Goal: Task Accomplishment & Management: Complete application form

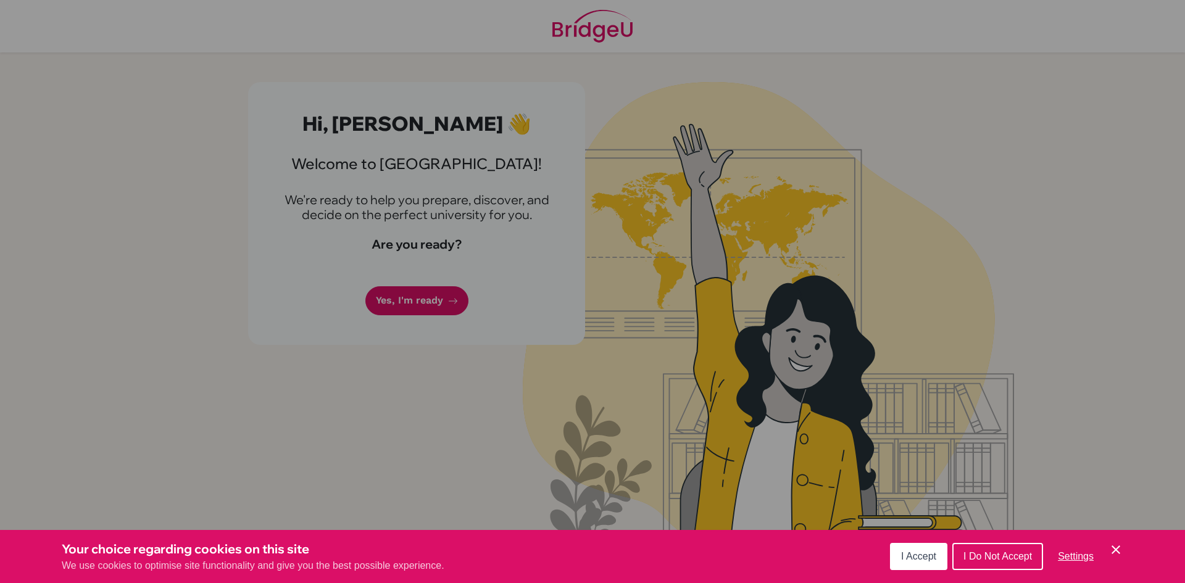
click at [898, 555] on button "I Accept" at bounding box center [918, 556] width 57 height 27
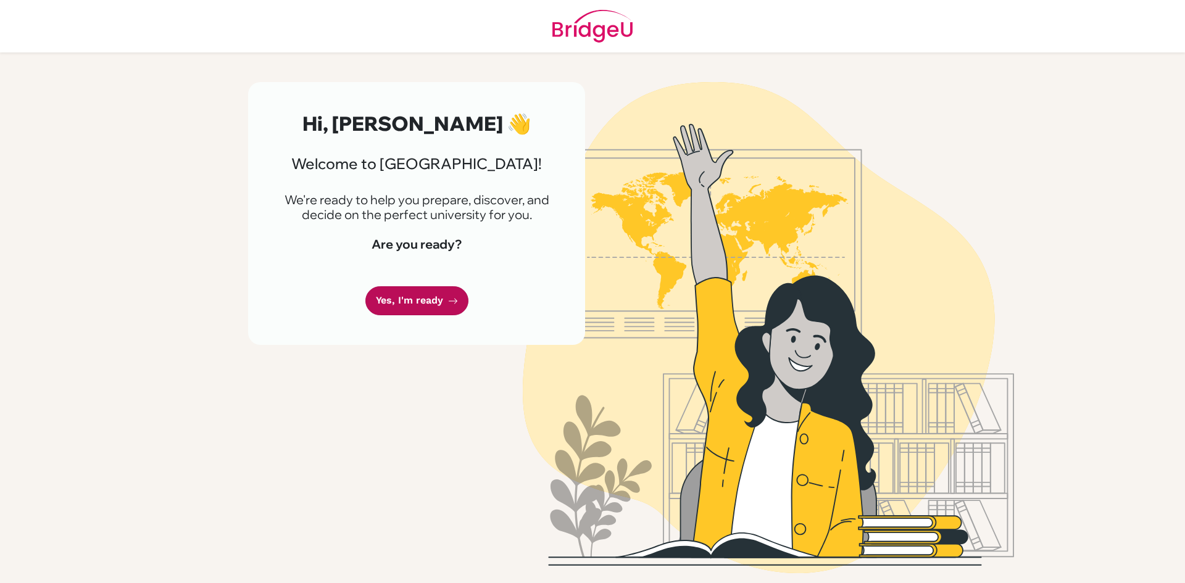
click at [417, 295] on link "Yes, I'm ready" at bounding box center [416, 300] width 103 height 29
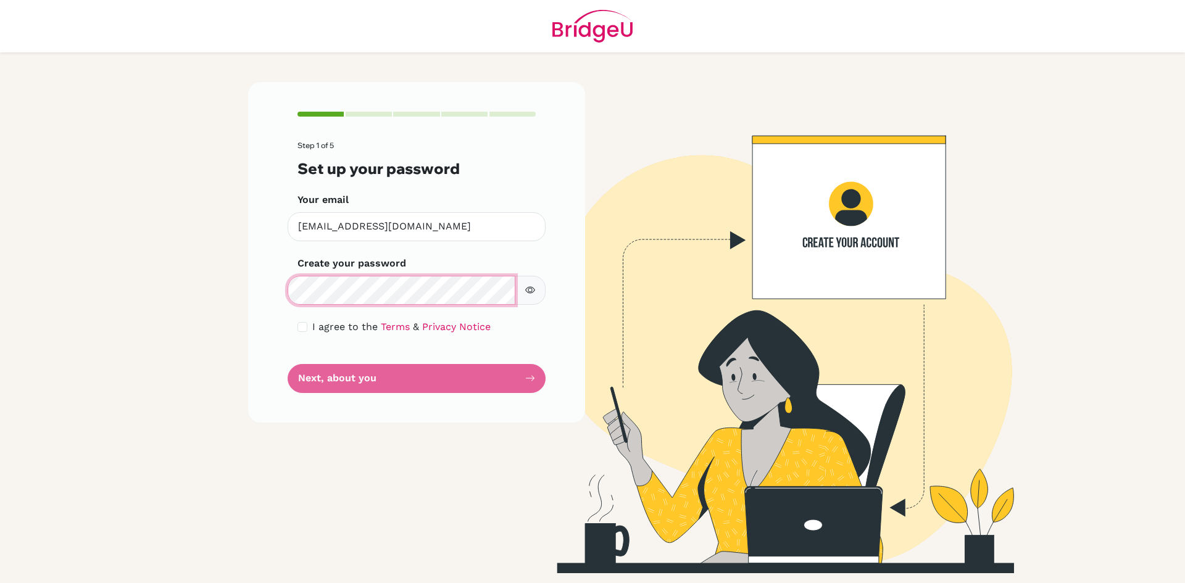
click at [260, 300] on div "Step 1 of 5 Set up your password Your email [EMAIL_ADDRESS][DOMAIN_NAME] Invali…" at bounding box center [416, 252] width 337 height 340
click at [300, 328] on input "checkbox" at bounding box center [302, 327] width 10 height 10
checkbox input "true"
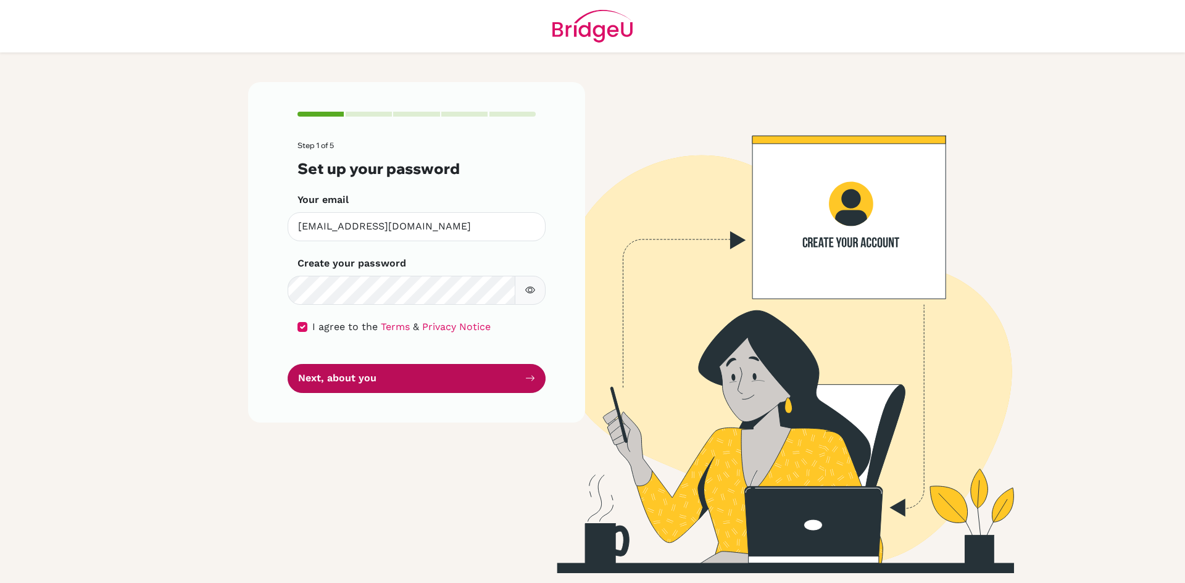
click at [418, 384] on button "Next, about you" at bounding box center [417, 378] width 258 height 29
